Goal: Task Accomplishment & Management: Manage account settings

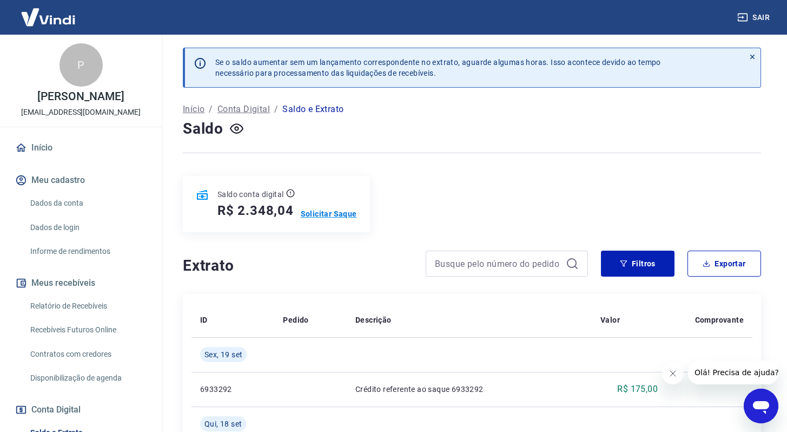
click at [316, 213] on p "Solicitar Saque" at bounding box center [329, 213] width 56 height 11
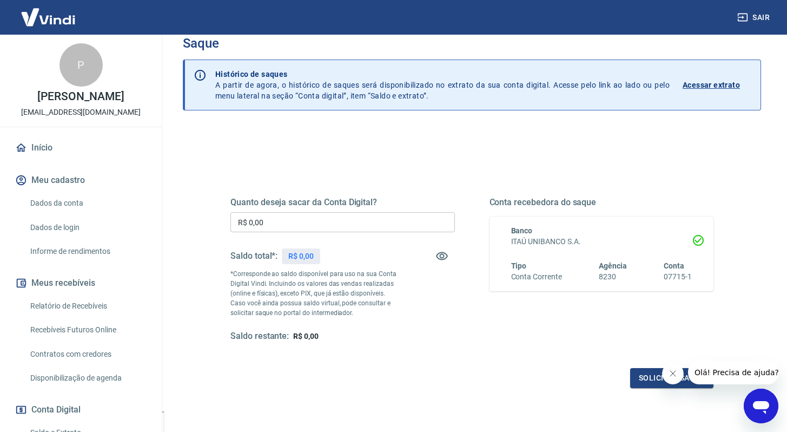
scroll to position [24, 0]
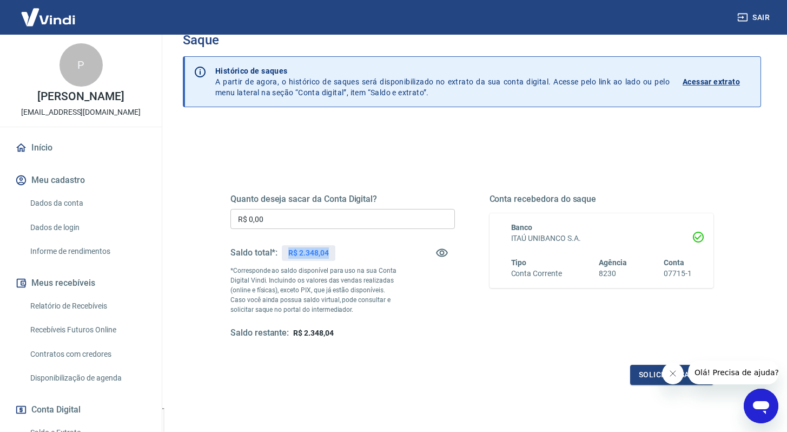
drag, startPoint x: 330, startPoint y: 250, endPoint x: 284, endPoint y: 248, distance: 46.6
click at [284, 248] on div "R$ 2.348,04" at bounding box center [308, 253] width 53 height 16
click at [406, 218] on input "R$ 0,00" at bounding box center [342, 219] width 224 height 20
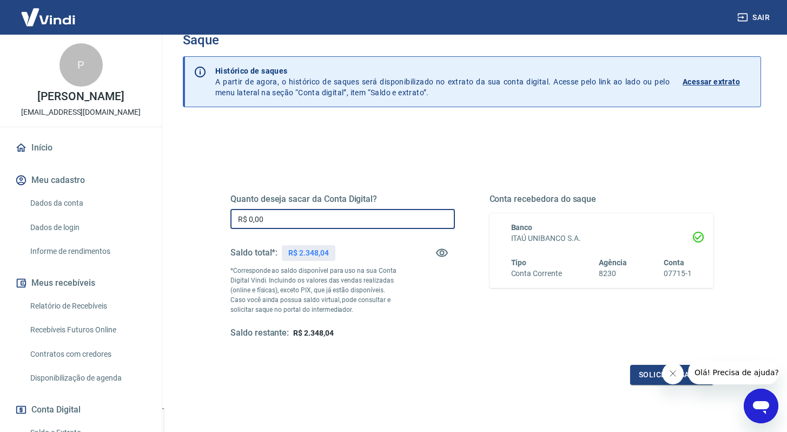
click at [406, 218] on input "R$ 0,00" at bounding box center [342, 219] width 224 height 20
type input "R$ 2.348,04"
click at [487, 178] on div "Quanto deseja sacar da Conta Digital? R$ 2.348,04 ​ Saldo total*: R$ 2.348,04 *…" at bounding box center [471, 276] width 483 height 217
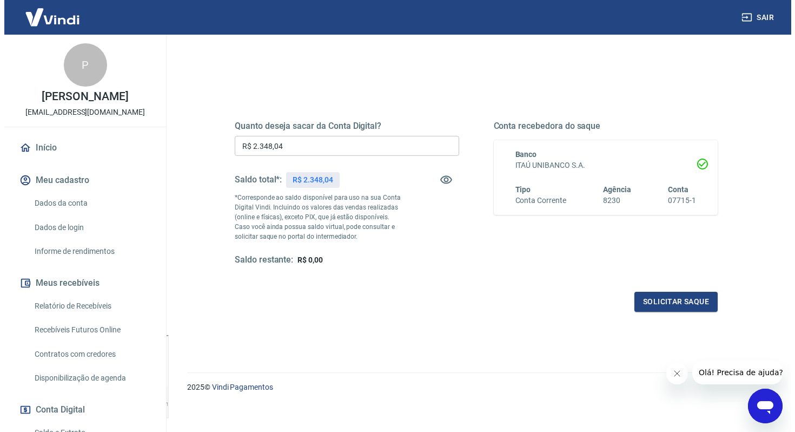
scroll to position [98, 0]
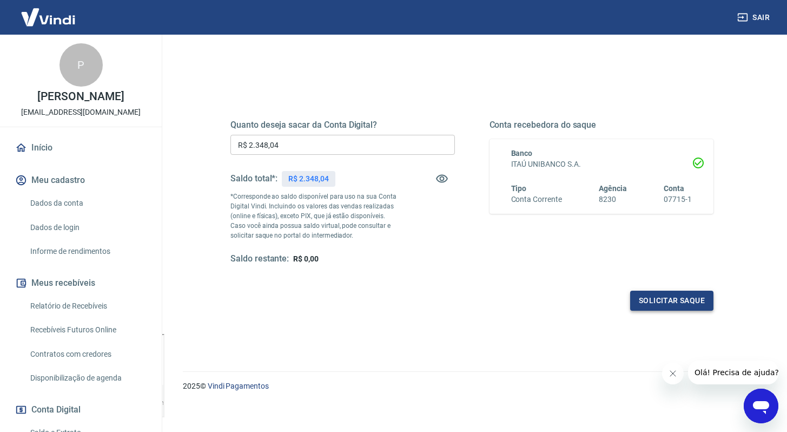
click at [678, 304] on button "Solicitar saque" at bounding box center [671, 300] width 83 height 20
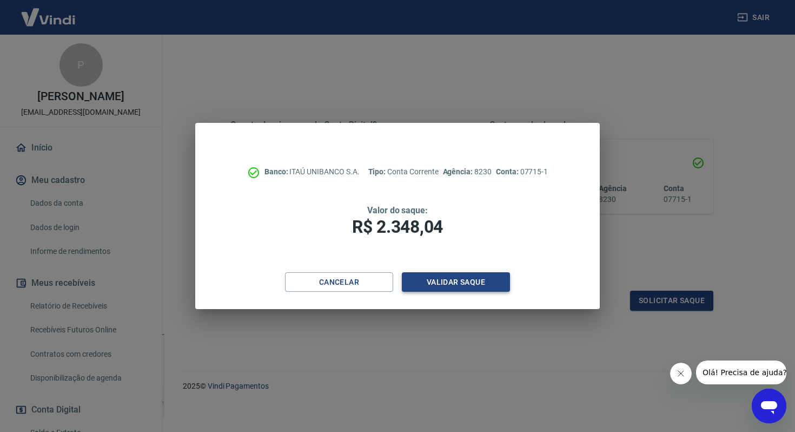
click at [475, 286] on button "Validar saque" at bounding box center [456, 282] width 108 height 20
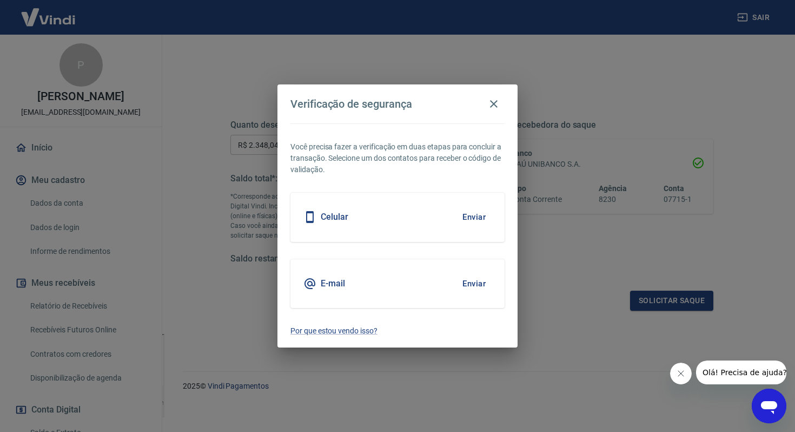
click at [474, 220] on button "Enviar" at bounding box center [474, 217] width 35 height 23
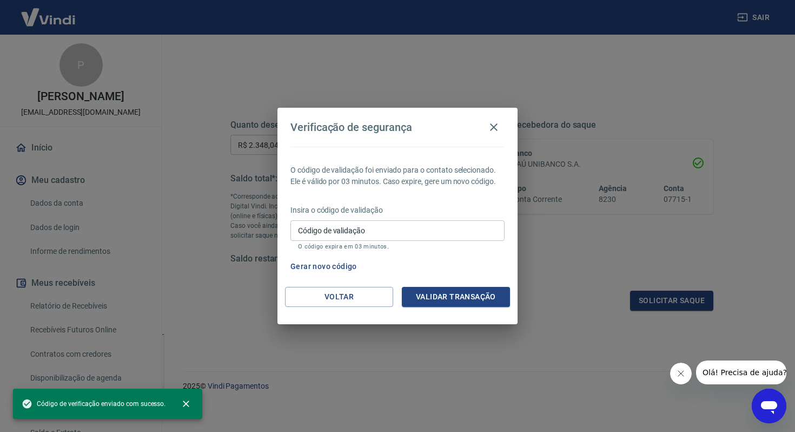
click at [469, 226] on input "Código de validação" at bounding box center [397, 230] width 214 height 20
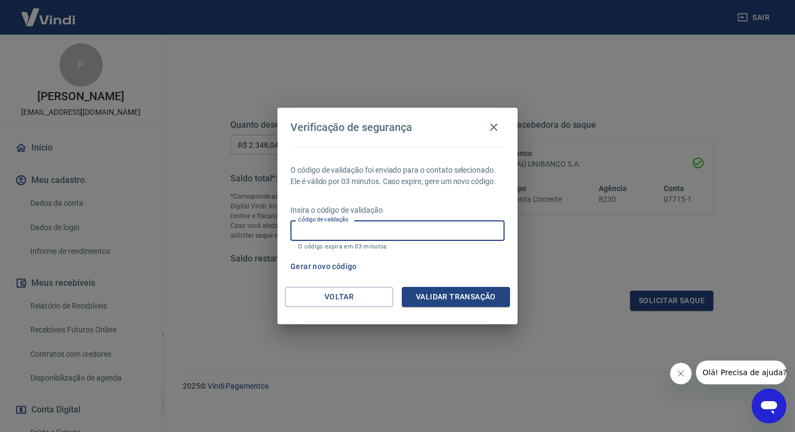
click at [355, 231] on input "Código de validação" at bounding box center [397, 230] width 214 height 20
paste input "181048"
type input "181048"
click at [445, 301] on button "Validar transação" at bounding box center [456, 297] width 108 height 20
